Goal: Information Seeking & Learning: Find specific fact

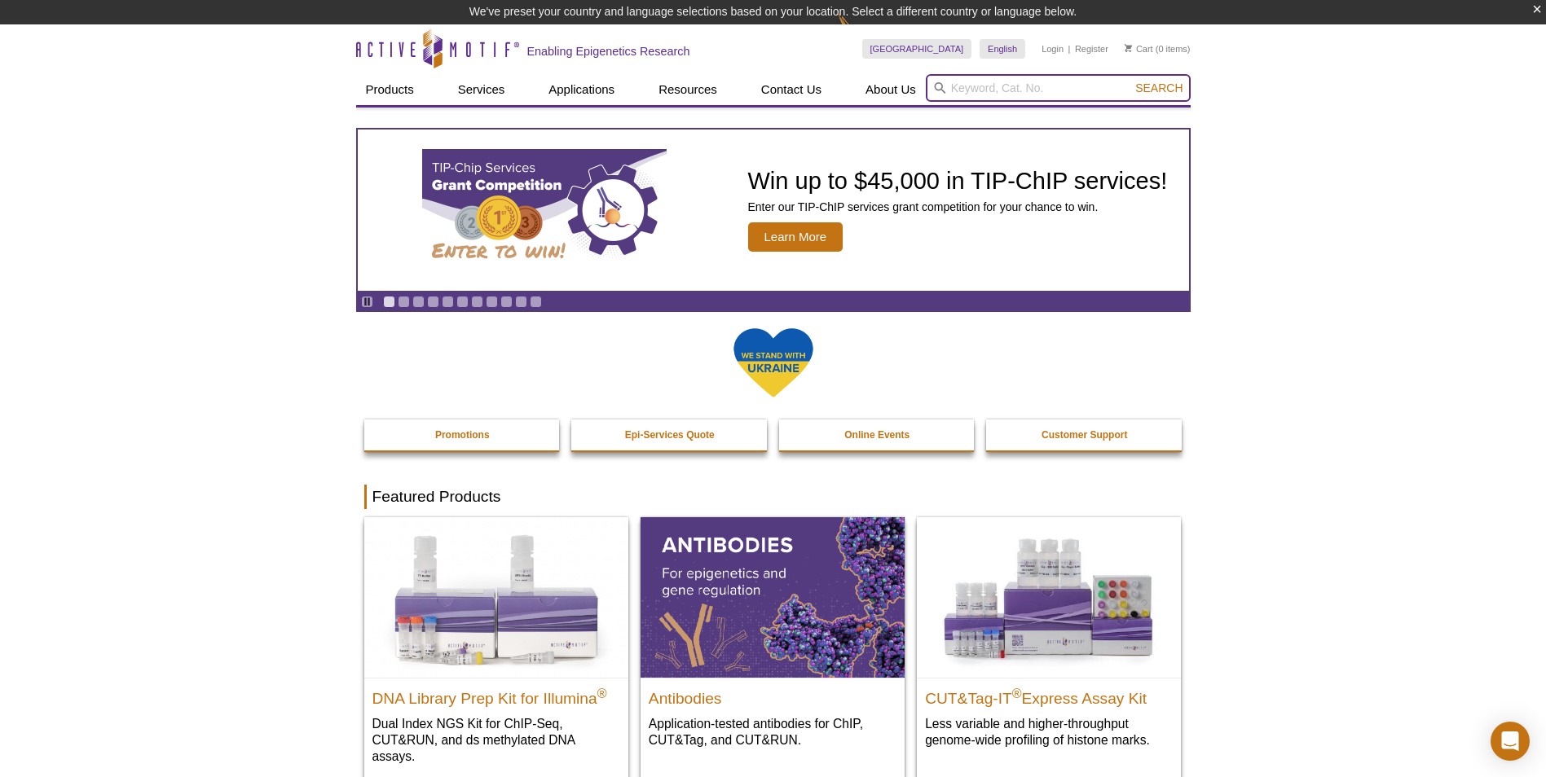
click at [1029, 93] on input "search" at bounding box center [1058, 88] width 265 height 28
type input "55009"
click at [1130, 81] on button "Search" at bounding box center [1158, 88] width 57 height 15
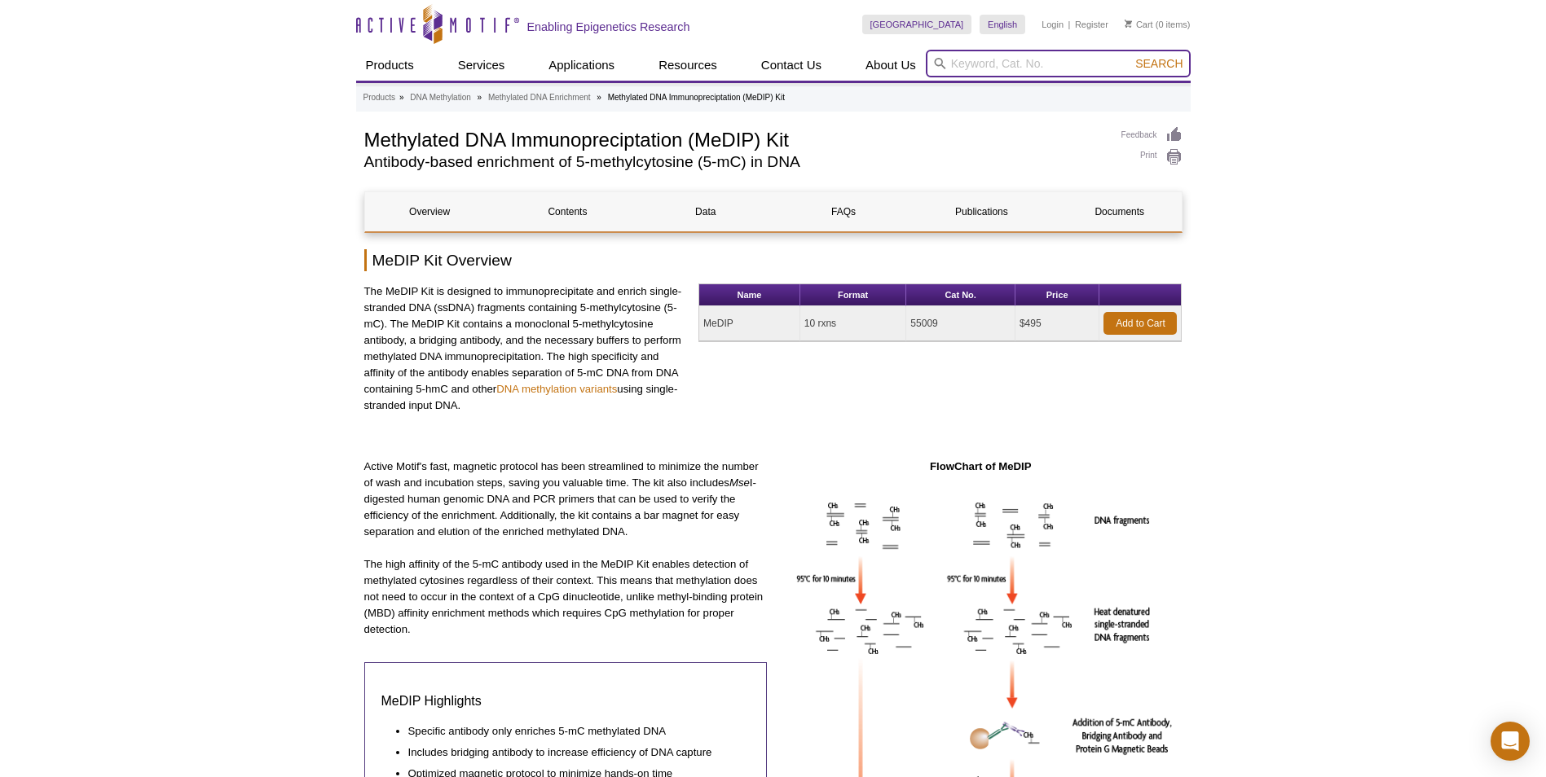
click at [1006, 65] on input "search" at bounding box center [1058, 64] width 265 height 28
paste input "AbFlex® PRMT1 antibody (rAb)"
type input "AbFlex® PRMT1 antibody (rAb)"
click at [1130, 56] on button "Search" at bounding box center [1158, 63] width 57 height 15
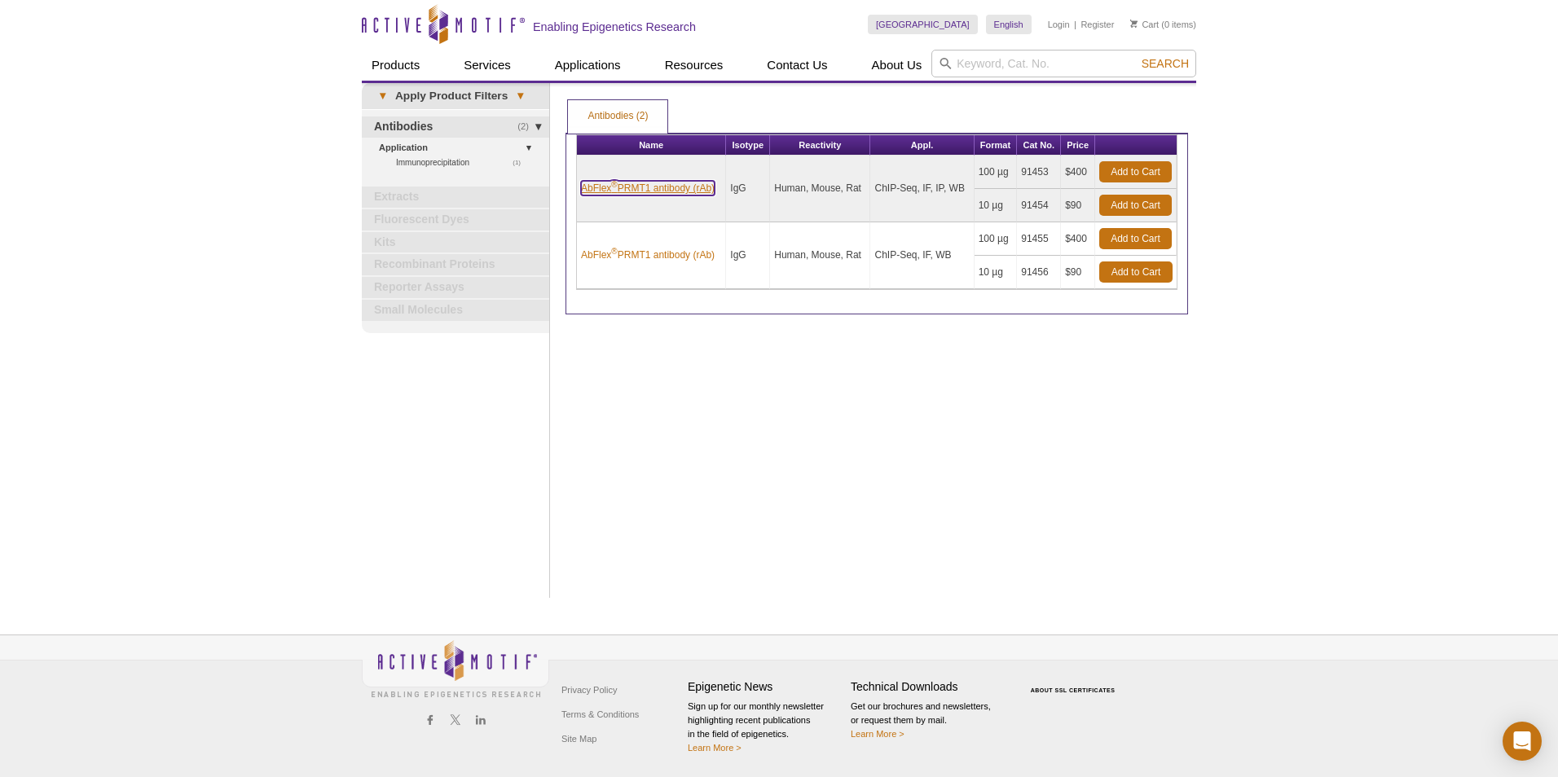
click at [654, 192] on link "AbFlex ® PRMT1 antibody (rAb)" at bounding box center [648, 188] width 134 height 15
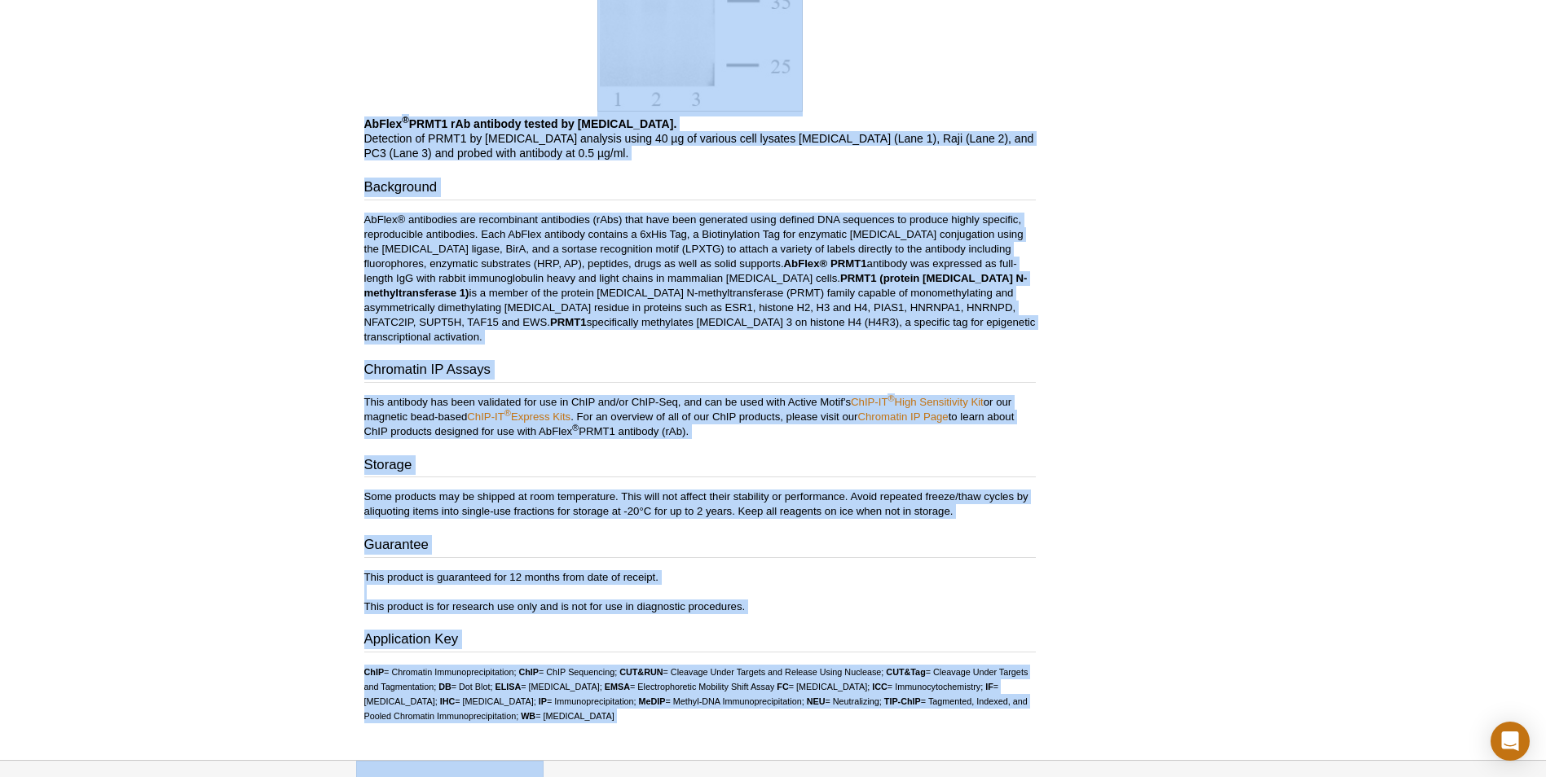
scroll to position [2195, 0]
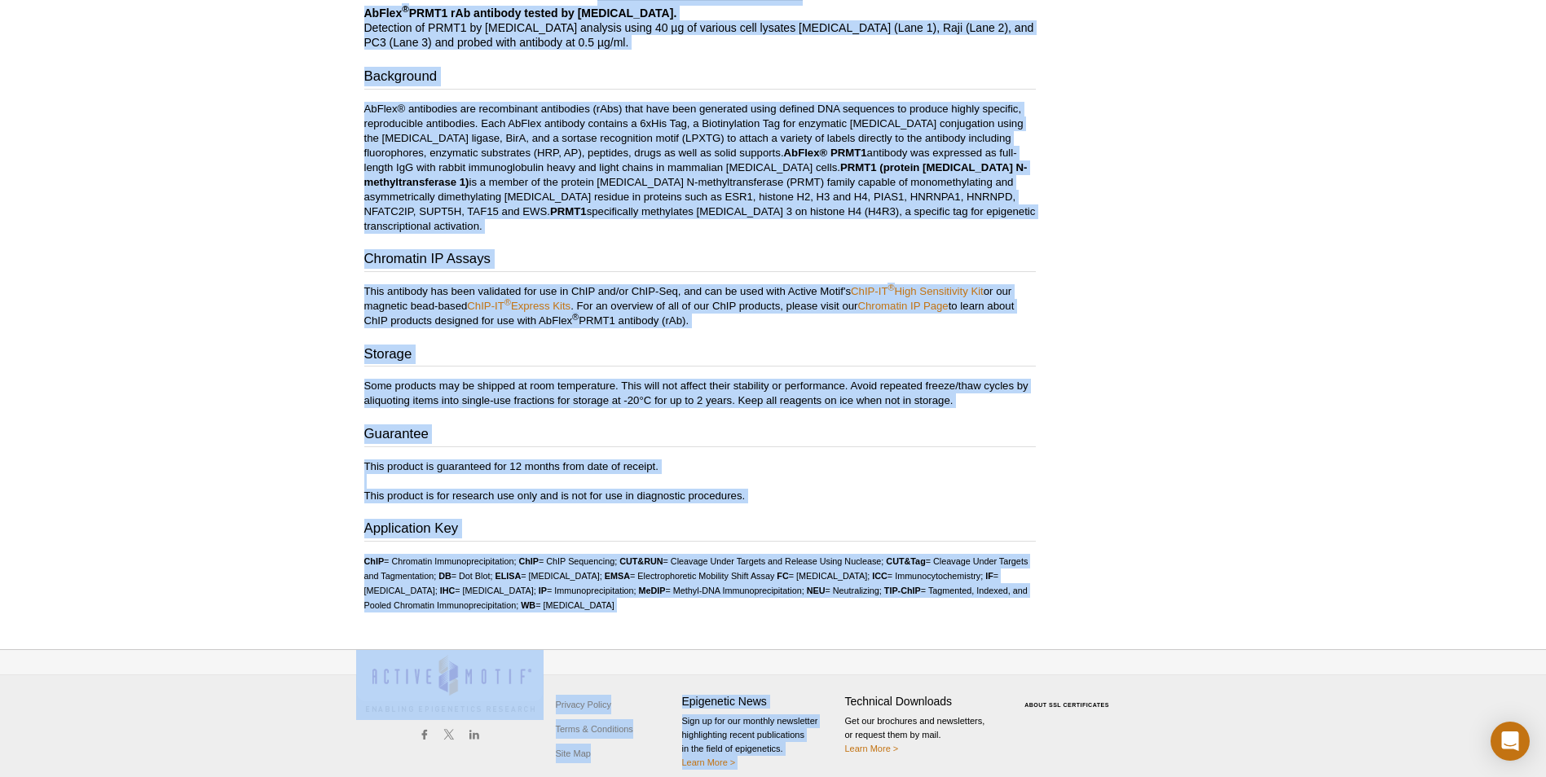
drag, startPoint x: 357, startPoint y: 131, endPoint x: 785, endPoint y: 603, distance: 637.0
copy div "AbFlex ® PRMT1 antibody (rAb) Aliases: ANM1; HCP1; IR1B4; HRMT1L2 Catalog No: 9…"
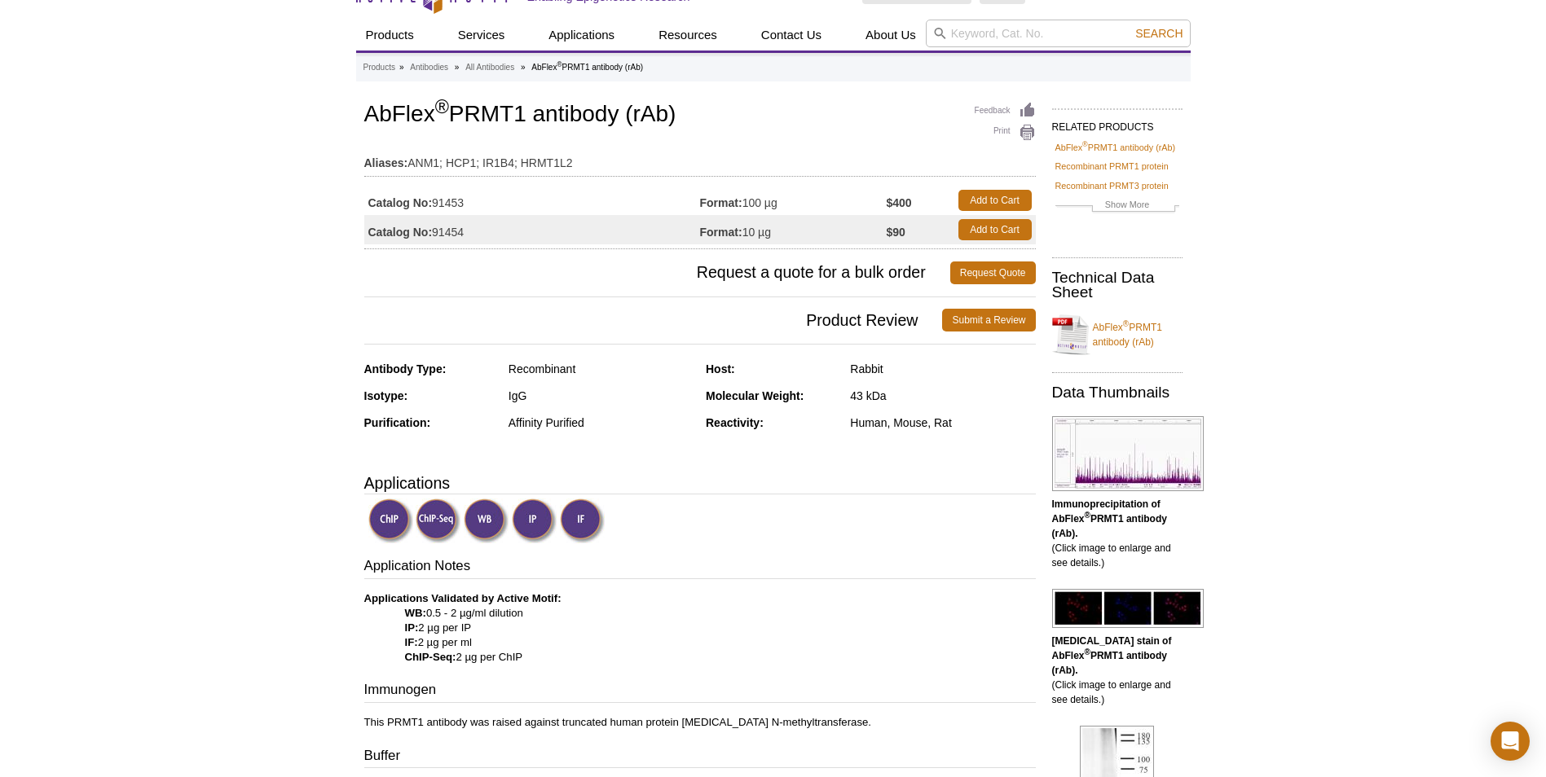
scroll to position [7, 0]
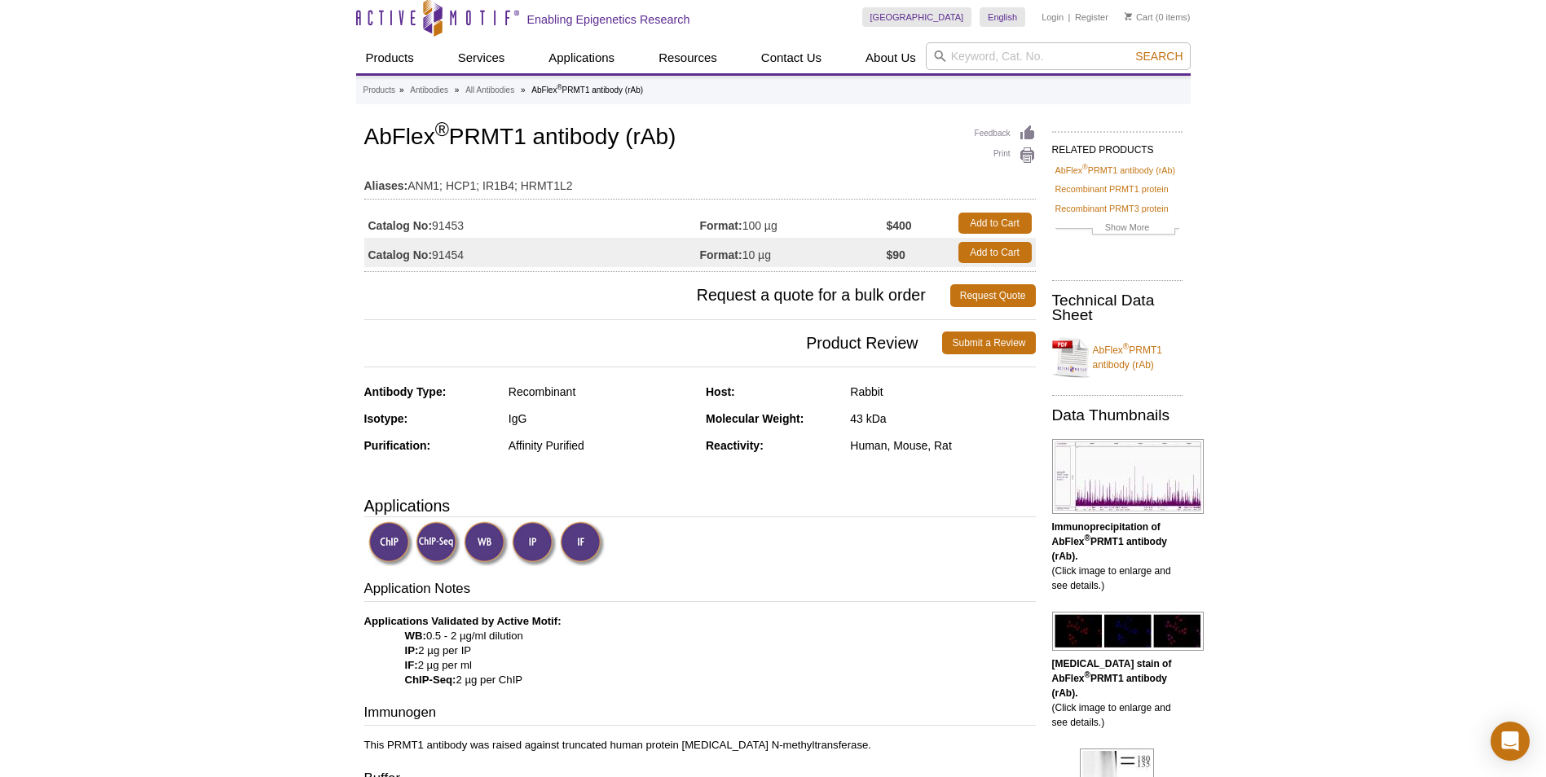
drag, startPoint x: 455, startPoint y: 135, endPoint x: 730, endPoint y: 139, distance: 275.5
click at [730, 139] on h1 "AbFlex ® PRMT1 antibody (rAb)" at bounding box center [700, 139] width 672 height 28
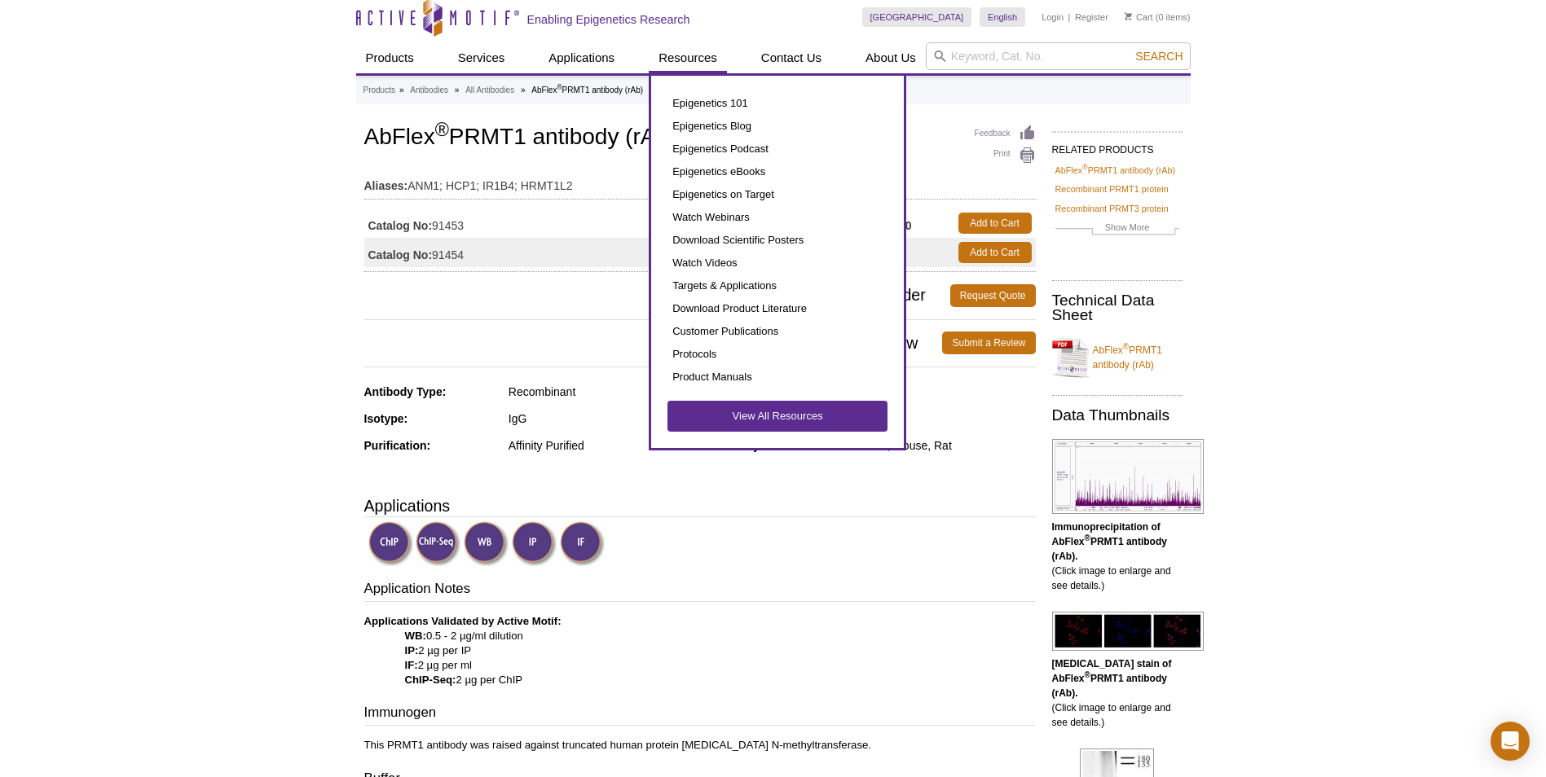
copy h1 "PRMT1 antibody (rAb)"
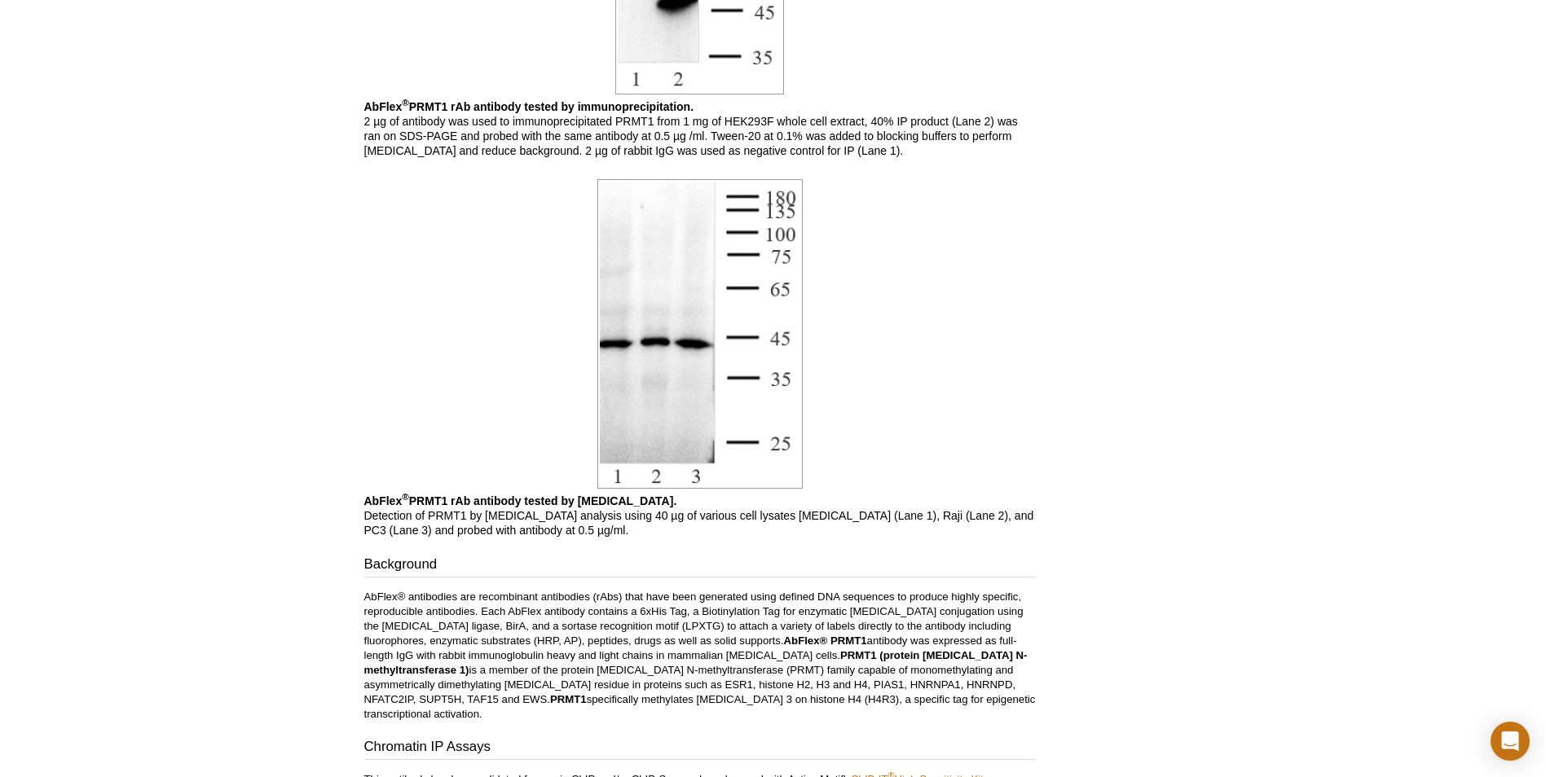
scroll to position [1706, 0]
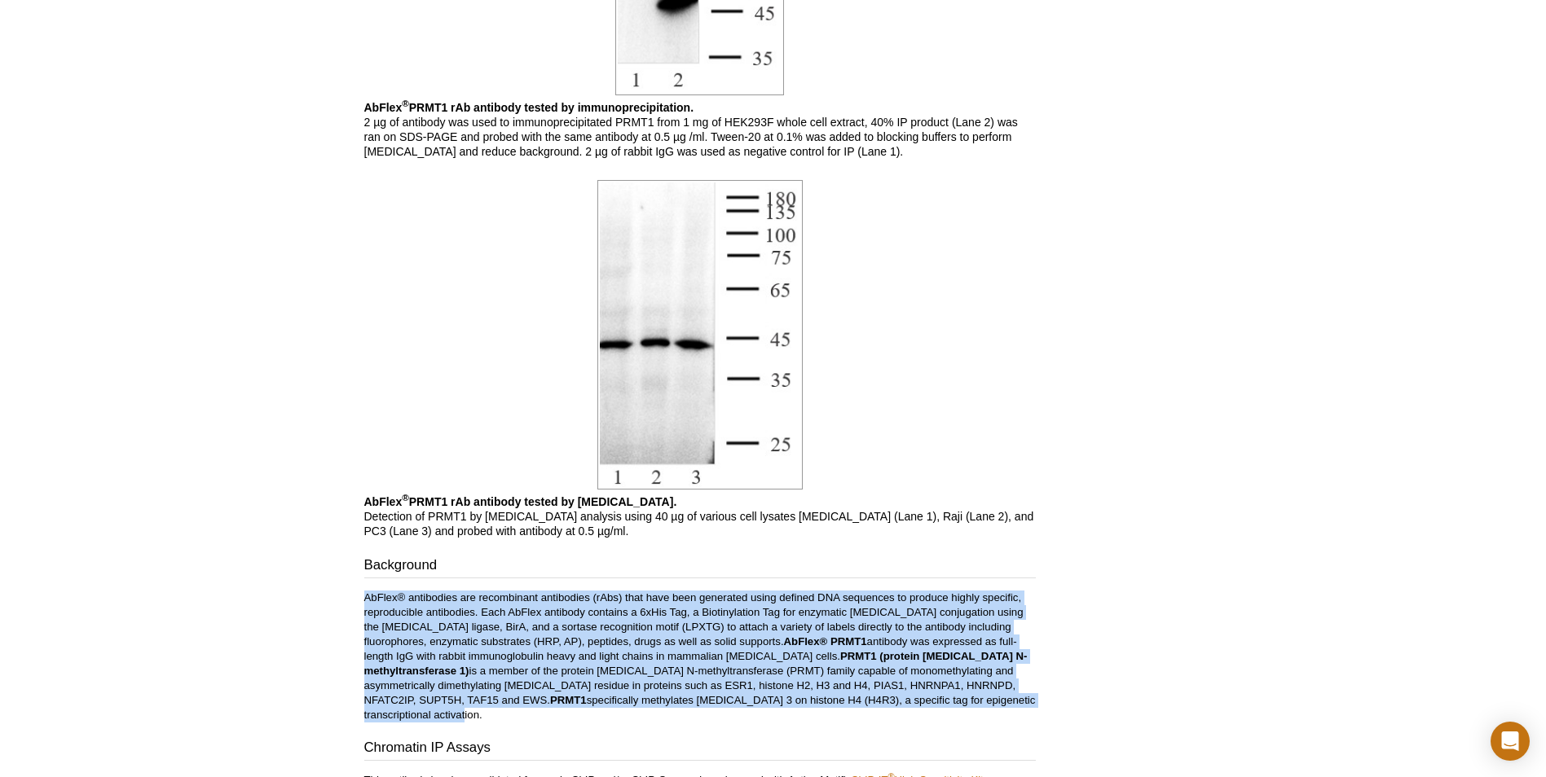
drag, startPoint x: 358, startPoint y: 584, endPoint x: 850, endPoint y: 703, distance: 506.6
copy p "AbFlex® antibodies are recombinant antibodies (rAbs) that have been generated u…"
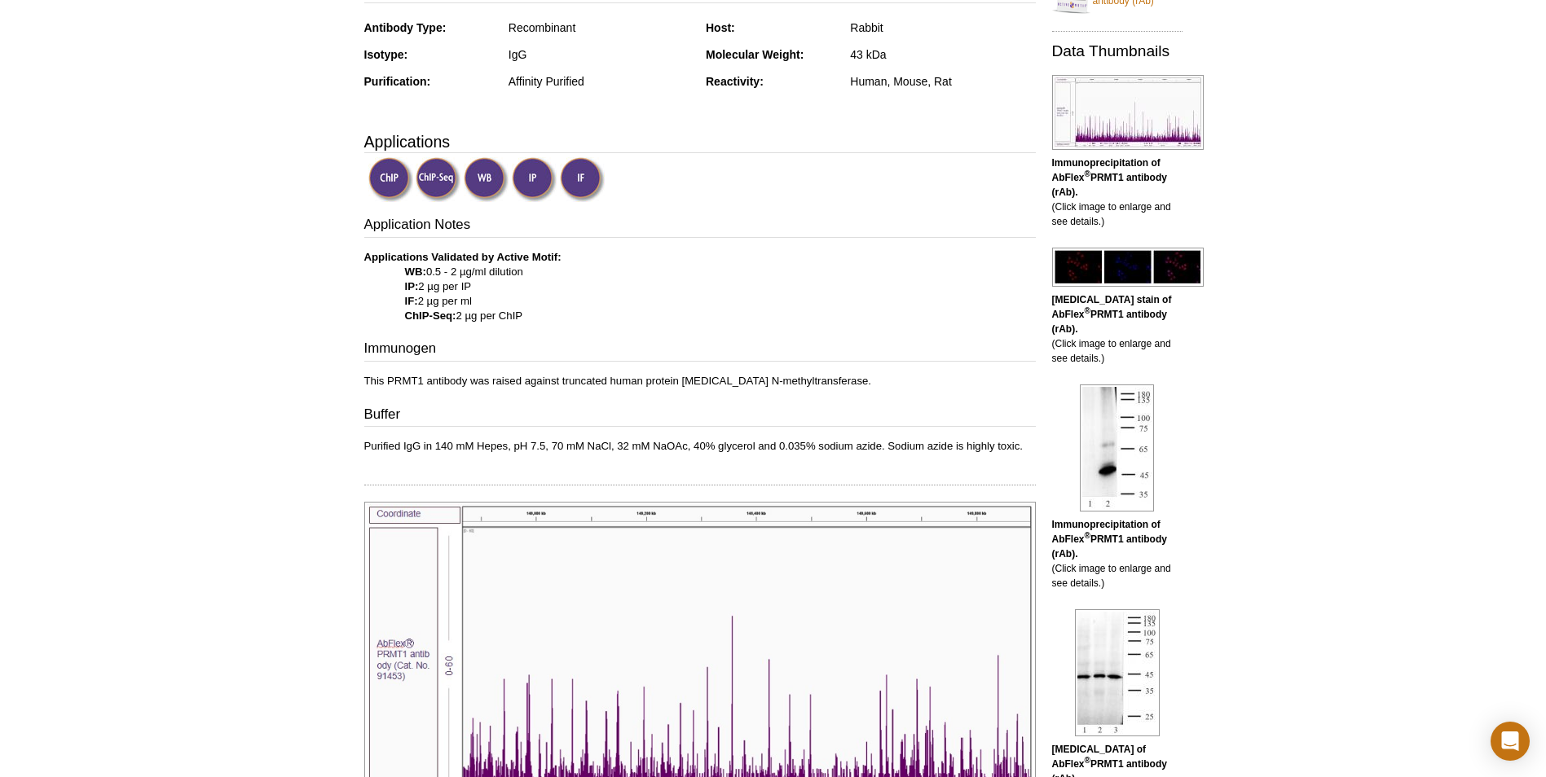
scroll to position [76, 0]
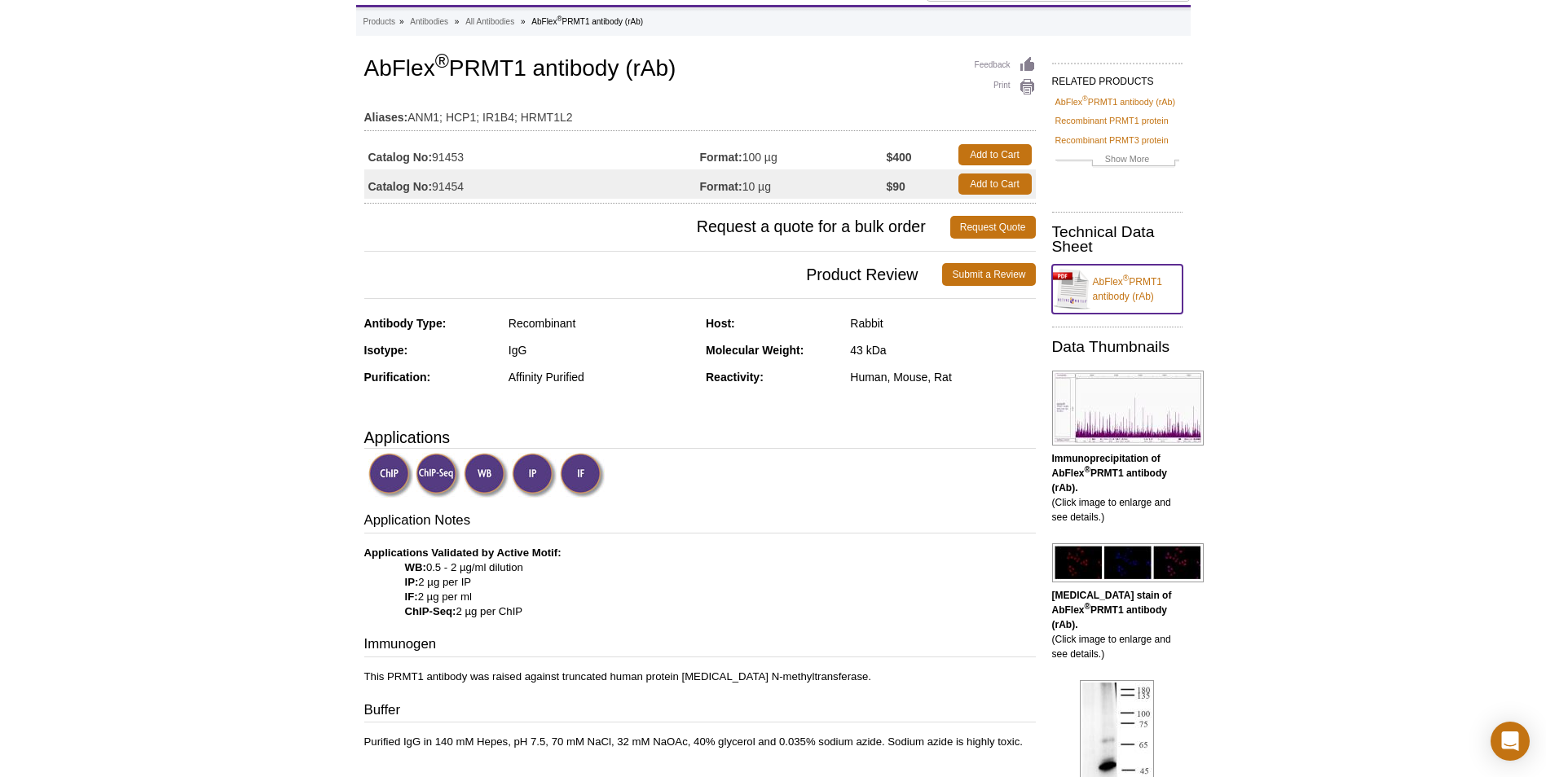
click at [1131, 282] on link "AbFlex ® PRMT1 antibody (rAb)" at bounding box center [1117, 289] width 130 height 49
